Goal: Information Seeking & Learning: Find specific page/section

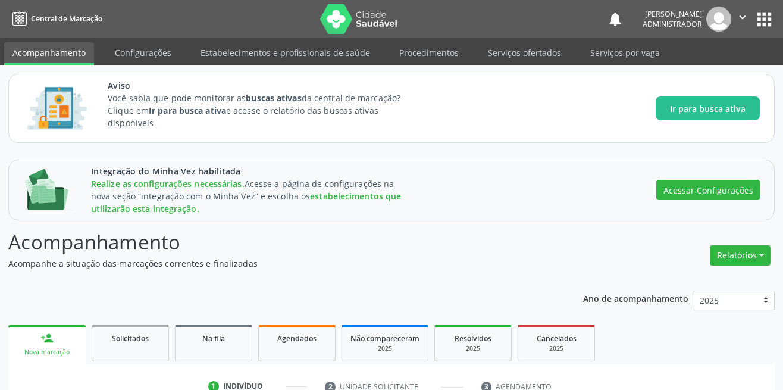
click at [432, 49] on link "Procedimentos" at bounding box center [429, 52] width 76 height 21
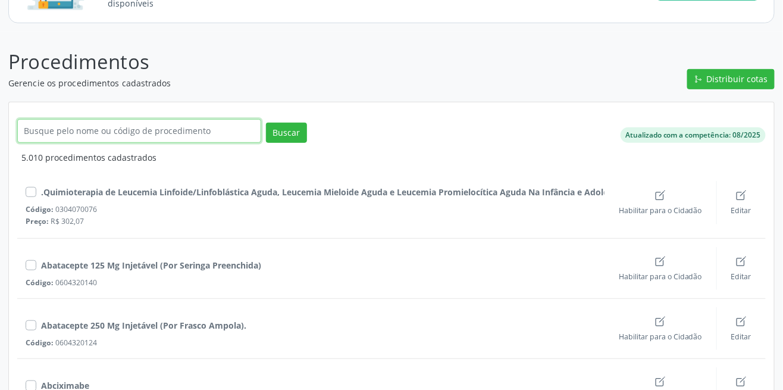
click at [170, 120] on input "text" at bounding box center [139, 131] width 244 height 24
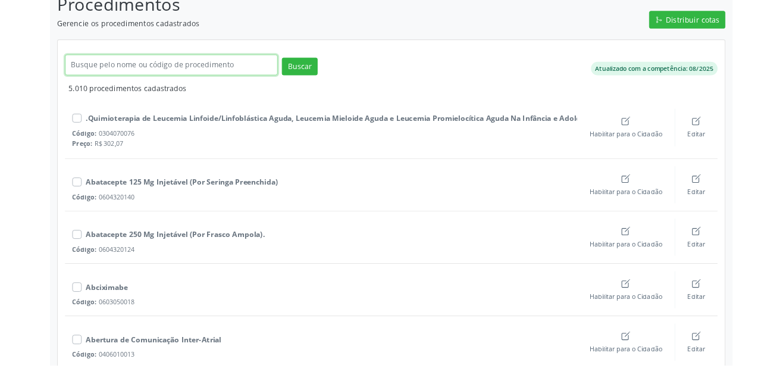
scroll to position [148, 0]
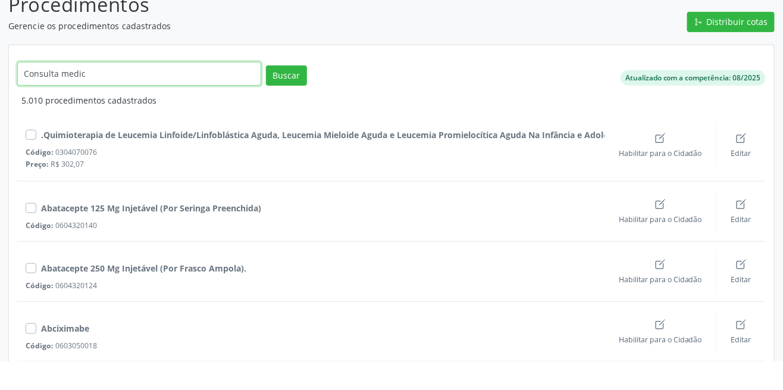
type input "Consulta medica"
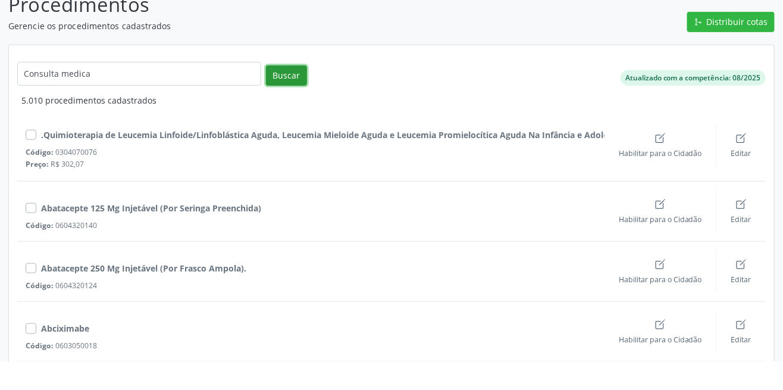
click at [303, 105] on button "Buscar" at bounding box center [286, 104] width 41 height 20
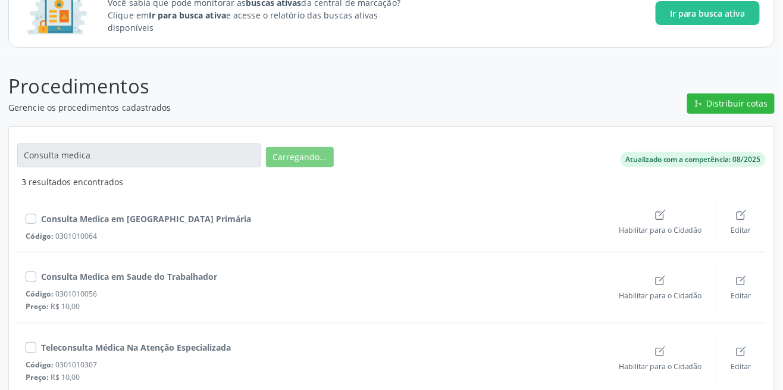
scroll to position [49, 0]
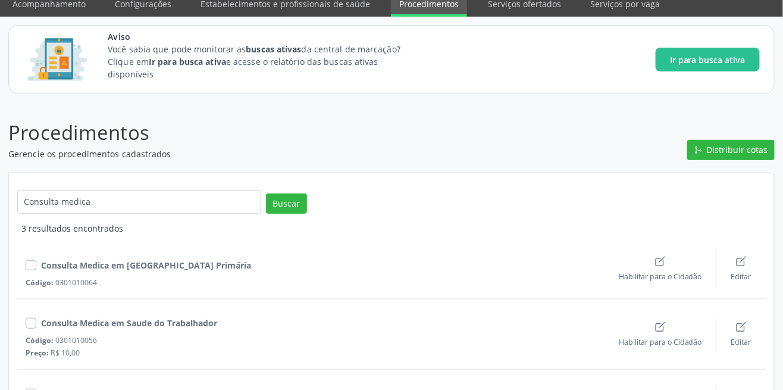
click at [165, 389] on div "Teleconsulta Médica Na Atenção Especializada" at bounding box center [136, 393] width 190 height 12
click at [310, 375] on div "Consulta Medica em [GEOGRAPHIC_DATA] Primária Código: 0301010064 Habilitar para…" at bounding box center [391, 332] width 748 height 197
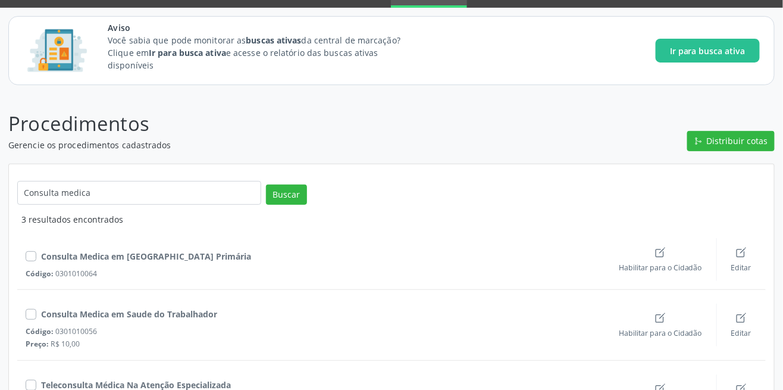
scroll to position [0, 0]
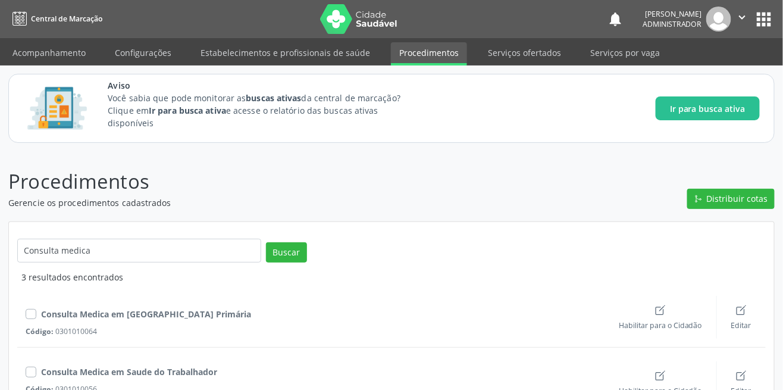
click at [29, 50] on link "Acompanhamento" at bounding box center [49, 52] width 90 height 21
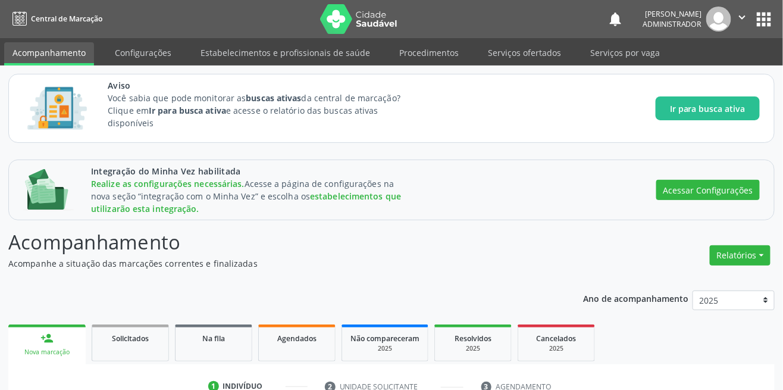
click at [7, 46] on link "Acompanhamento" at bounding box center [49, 53] width 90 height 23
click at [143, 51] on link "Configurações" at bounding box center [142, 52] width 73 height 21
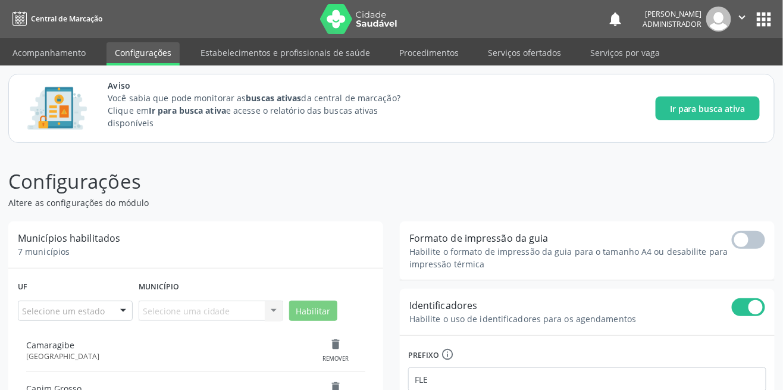
click at [224, 71] on div "Aviso Você sabia que pode monitorar as buscas ativas da central de marcação? Cl…" at bounding box center [391, 108] width 783 height 86
click at [224, 51] on link "Estabelecimentos e profissionais de saúde" at bounding box center [285, 52] width 186 height 21
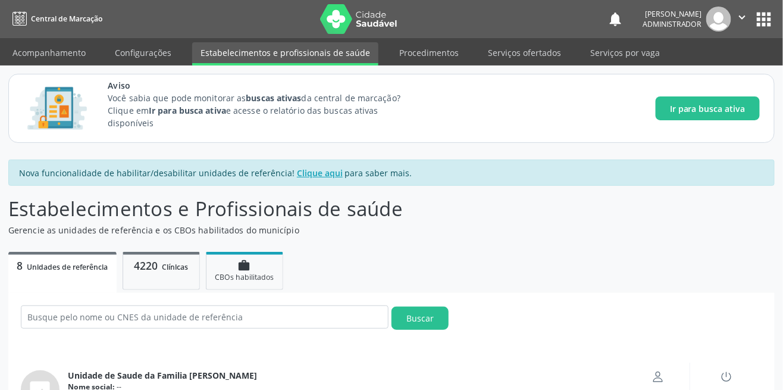
click at [167, 279] on link "4220 Clínicas" at bounding box center [161, 271] width 77 height 38
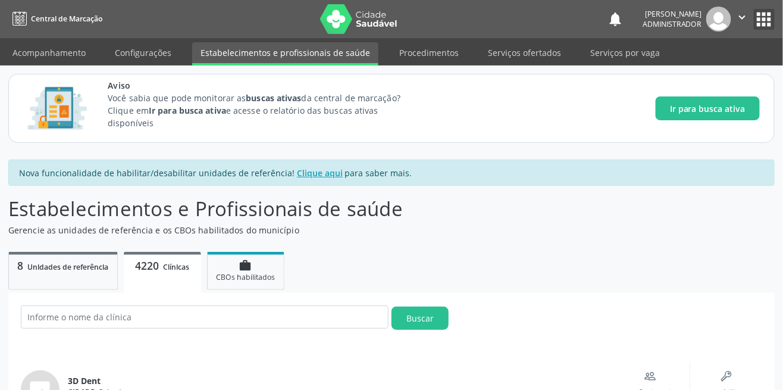
click at [759, 18] on button "apps" at bounding box center [764, 19] width 21 height 21
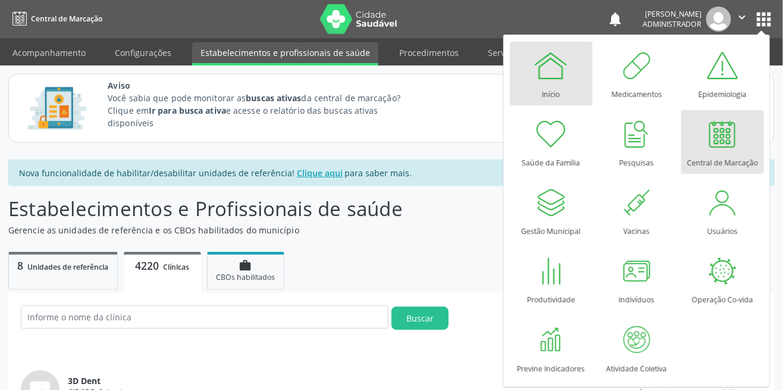
click at [545, 73] on div at bounding box center [551, 66] width 36 height 36
